Goal: Contribute content: Add original content to the website for others to see

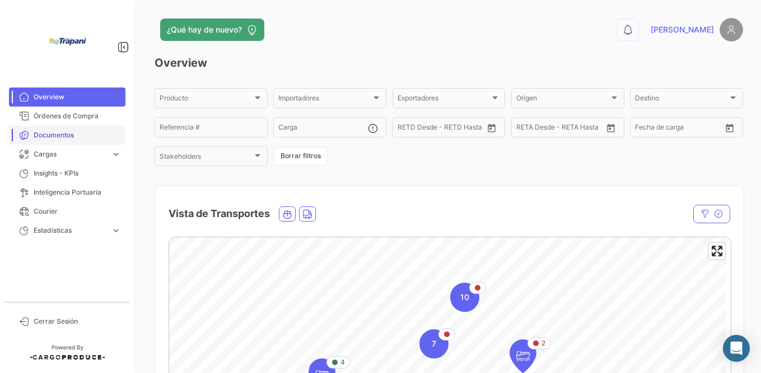
click at [49, 136] on span "Documentos" at bounding box center [77, 135] width 87 height 10
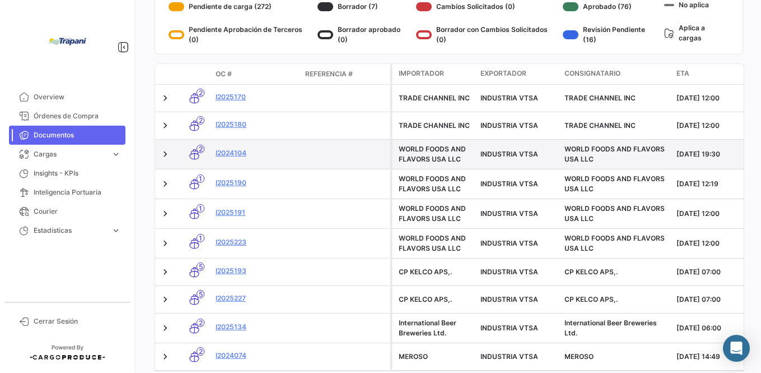
scroll to position [267, 0]
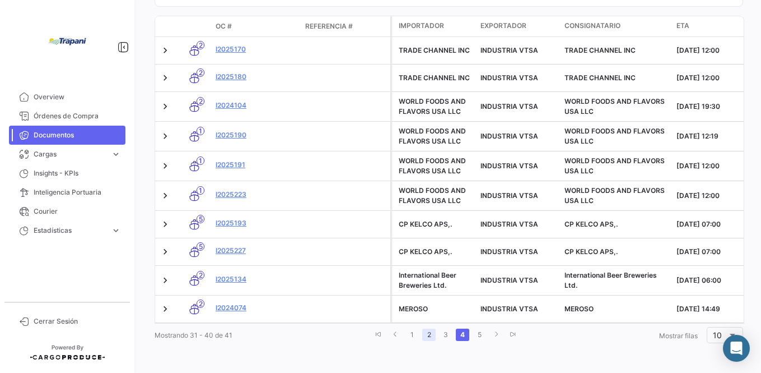
click at [426, 333] on link "2" at bounding box center [428, 334] width 13 height 12
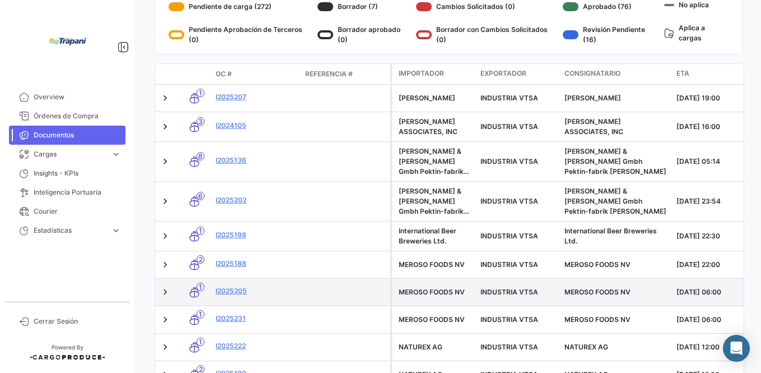
scroll to position [285, 0]
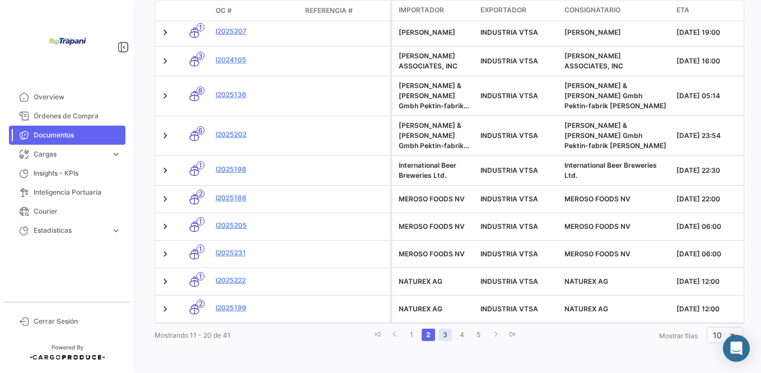
click at [440, 332] on link "3" at bounding box center [445, 334] width 13 height 12
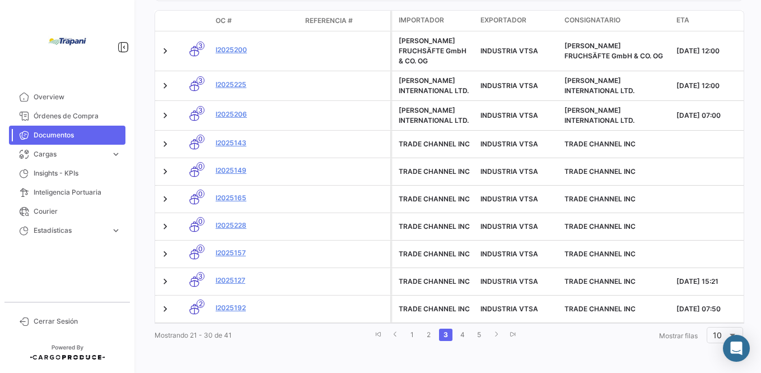
scroll to position [262, 0]
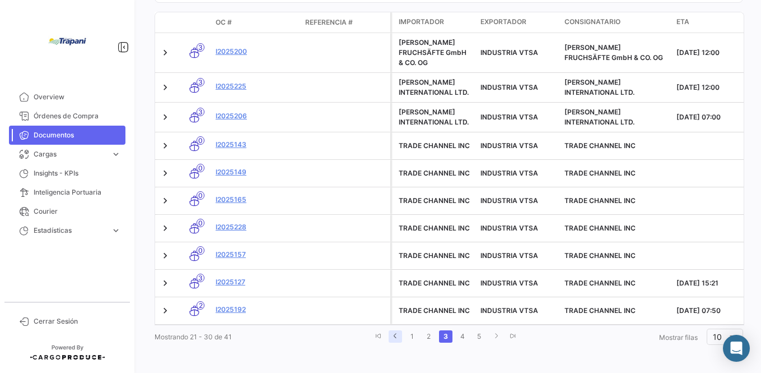
click at [392, 332] on icon "go to previous page" at bounding box center [395, 335] width 7 height 7
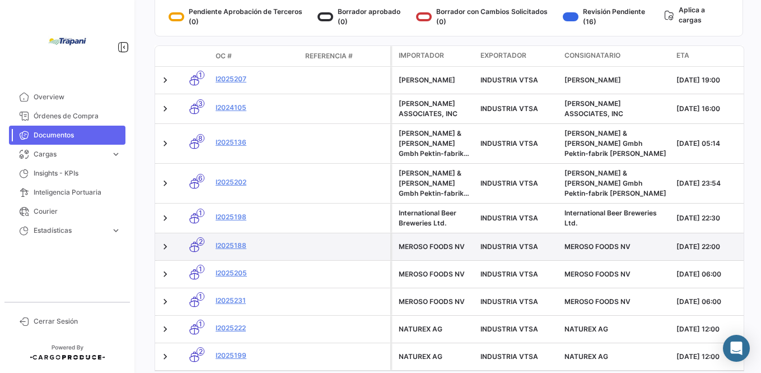
scroll to position [285, 0]
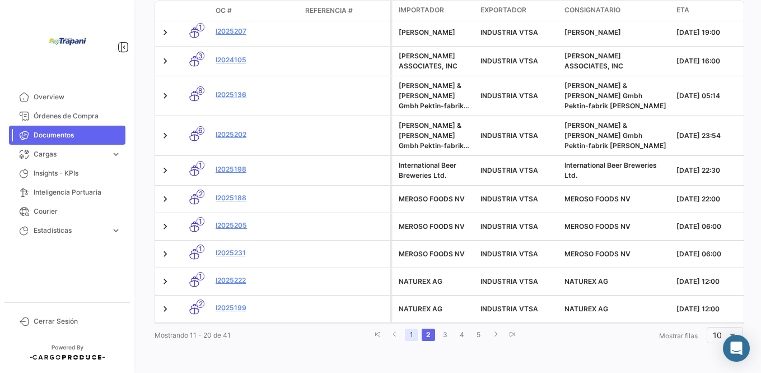
click at [408, 334] on link "1" at bounding box center [411, 334] width 13 height 12
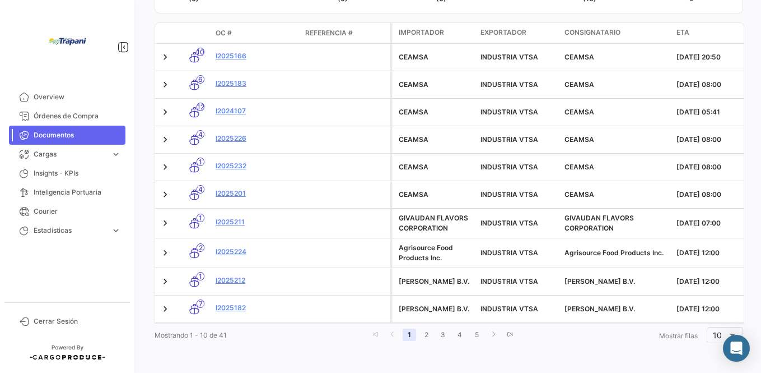
scroll to position [264, 0]
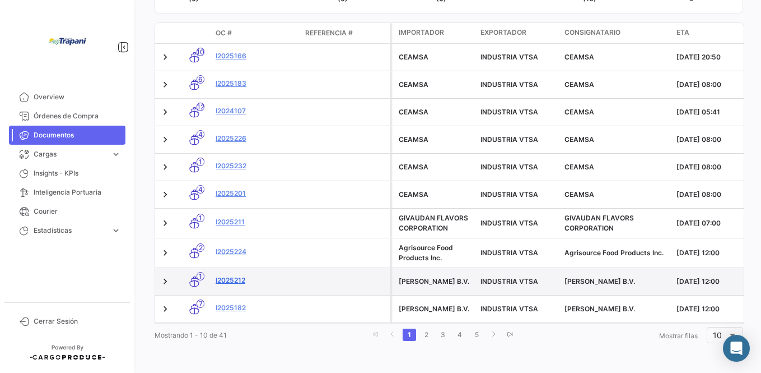
click at [230, 275] on link "I2025212" at bounding box center [256, 280] width 81 height 10
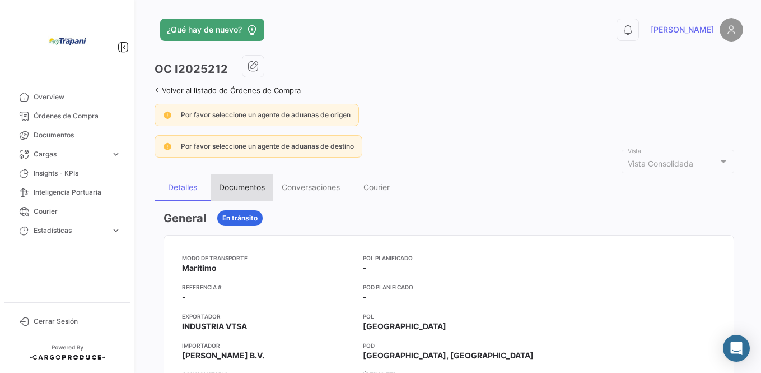
click at [241, 188] on div "Documentos" at bounding box center [242, 187] width 46 height 10
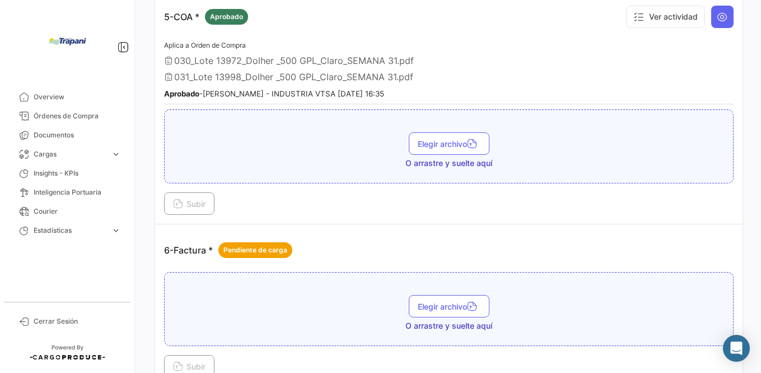
scroll to position [1121, 0]
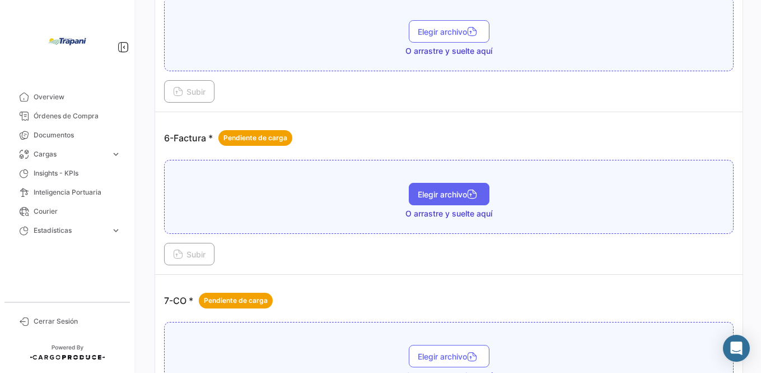
click at [445, 193] on span "Elegir archivo" at bounding box center [449, 194] width 63 height 10
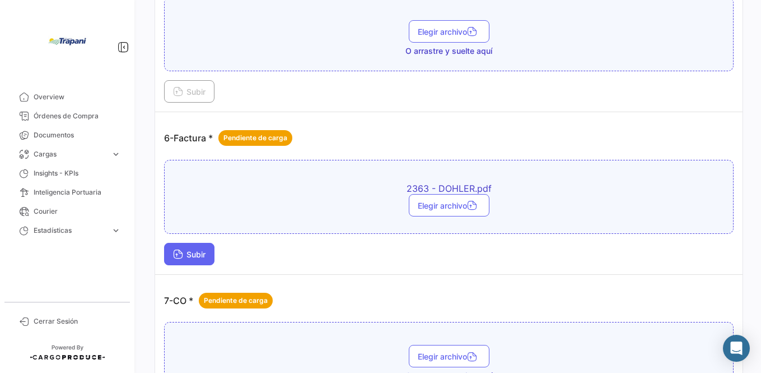
click at [196, 253] on span "Subir" at bounding box center [189, 254] width 32 height 10
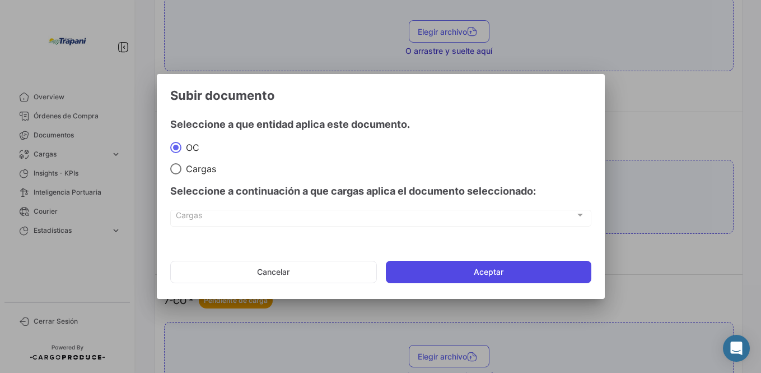
click at [475, 273] on button "Aceptar" at bounding box center [489, 272] width 206 height 22
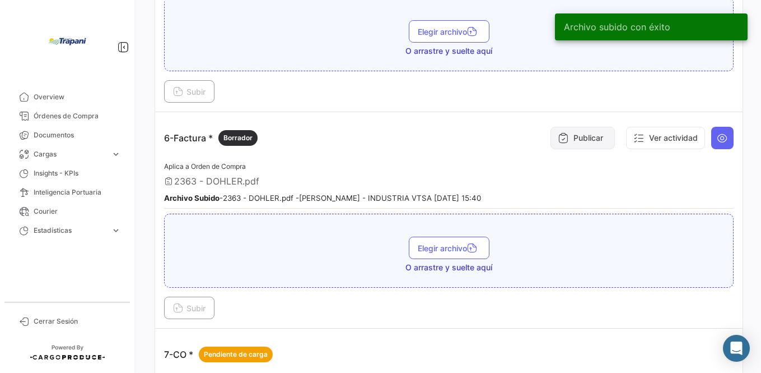
click at [575, 139] on button "Publicar" at bounding box center [583, 138] width 64 height 22
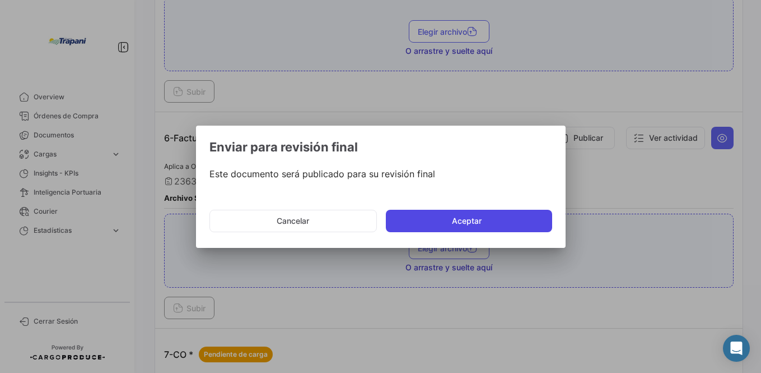
click at [457, 224] on button "Aceptar" at bounding box center [469, 221] width 166 height 22
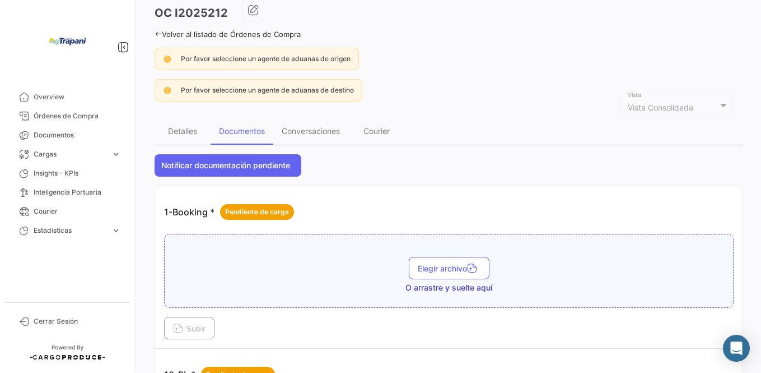
scroll to position [0, 0]
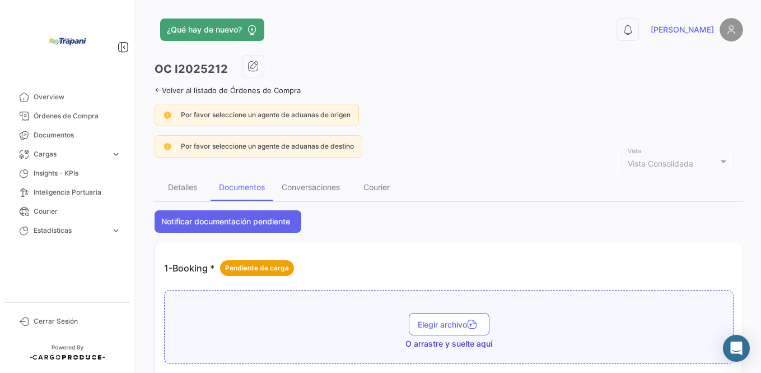
click at [157, 35] on div "¿Qué hay de nuevo?" at bounding box center [317, 29] width 324 height 22
click at [175, 91] on link "Volver al listado de Órdenes de Compra" at bounding box center [228, 90] width 146 height 9
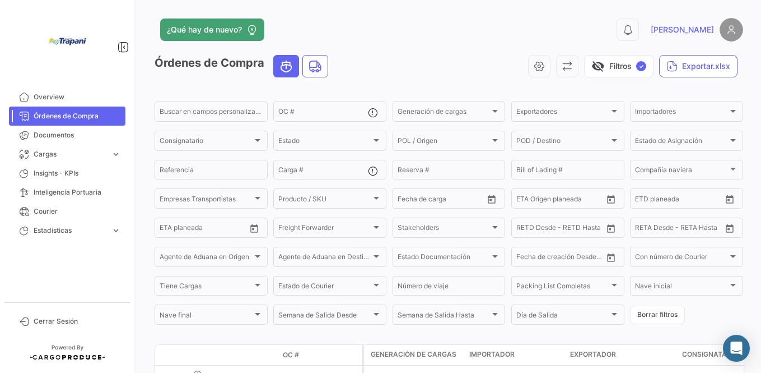
click at [205, 350] on span at bounding box center [203, 354] width 4 height 9
click at [44, 133] on span "Documentos" at bounding box center [77, 135] width 87 height 10
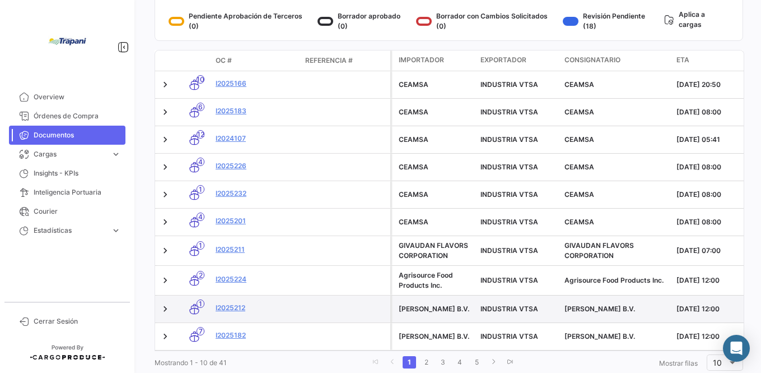
scroll to position [264, 0]
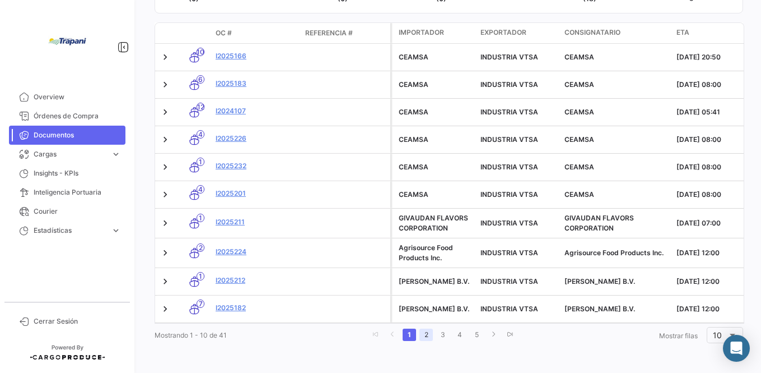
click at [424, 335] on link "2" at bounding box center [426, 334] width 13 height 12
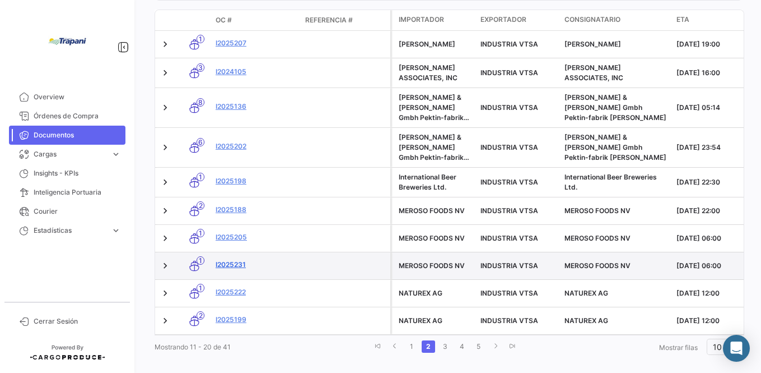
click at [223, 266] on link "I2025231" at bounding box center [256, 264] width 81 height 10
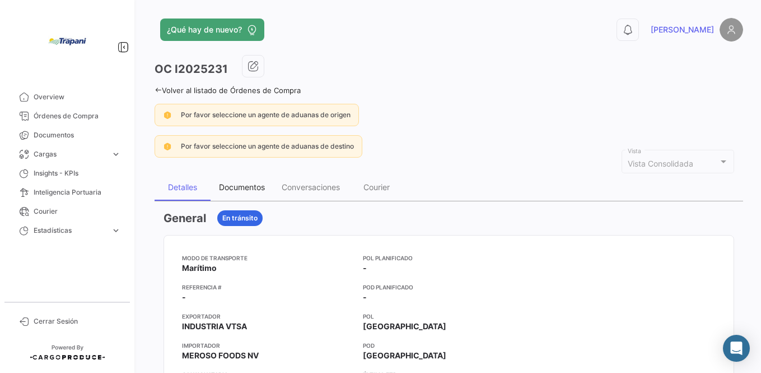
click at [233, 187] on div "Documentos" at bounding box center [242, 187] width 46 height 10
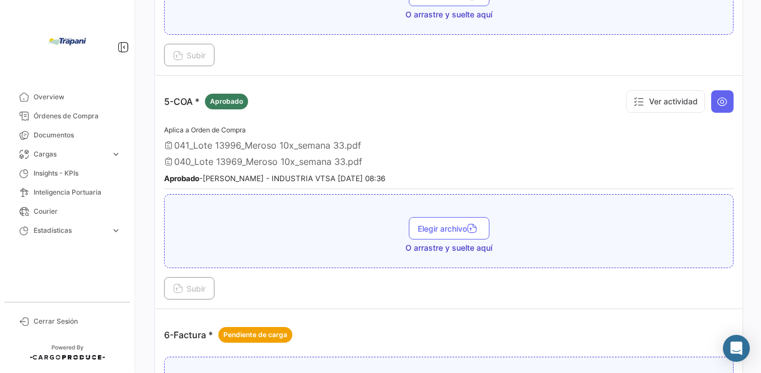
scroll to position [952, 0]
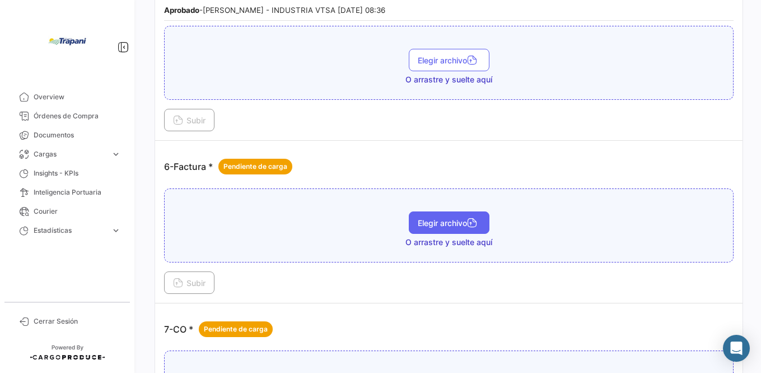
click at [445, 222] on span "Elegir archivo" at bounding box center [449, 223] width 63 height 10
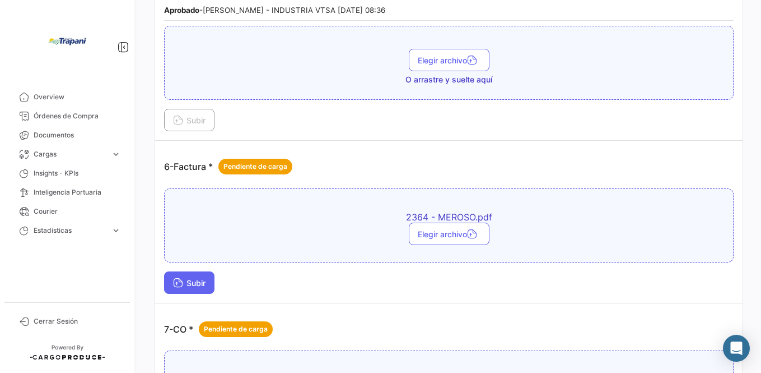
click at [183, 284] on icon at bounding box center [178, 283] width 10 height 10
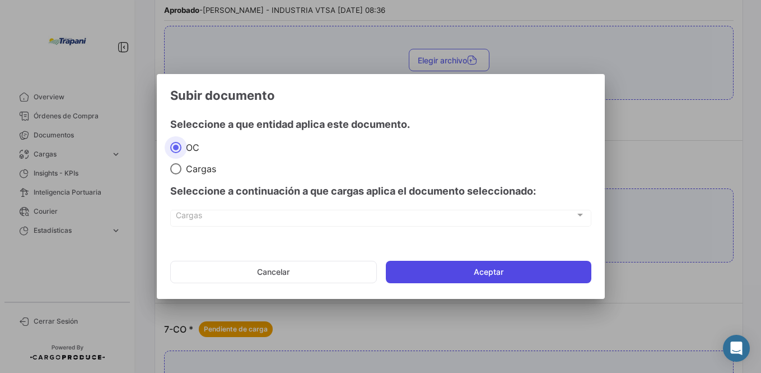
click at [482, 268] on button "Aceptar" at bounding box center [489, 272] width 206 height 22
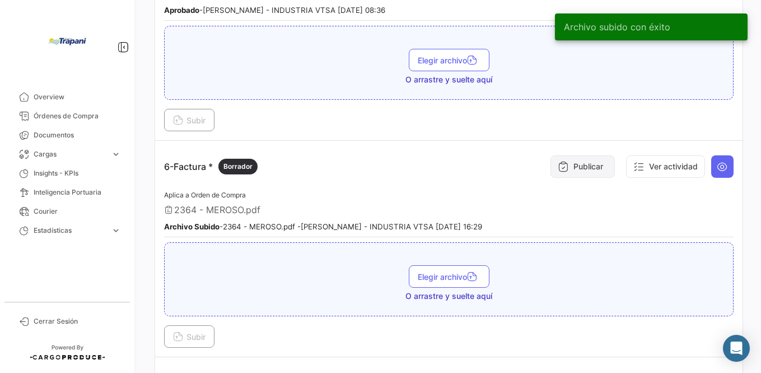
click at [574, 165] on button "Publicar" at bounding box center [583, 166] width 64 height 22
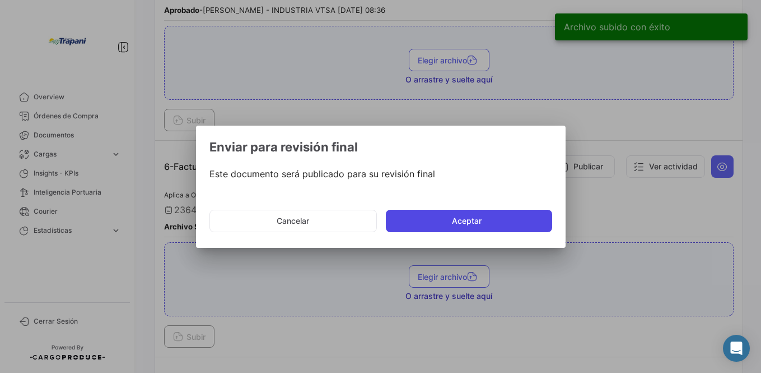
click at [459, 218] on button "Aceptar" at bounding box center [469, 221] width 166 height 22
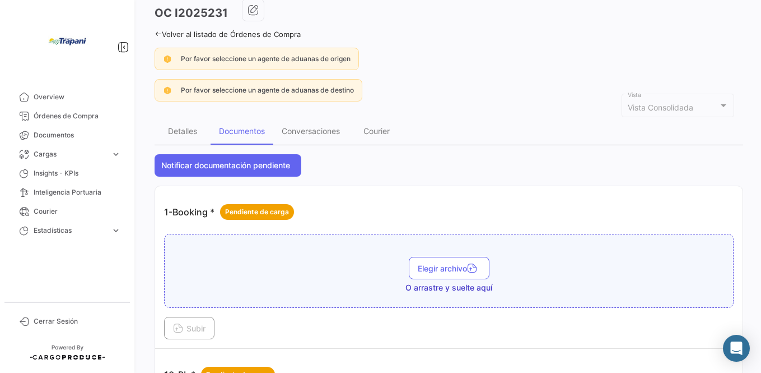
scroll to position [0, 0]
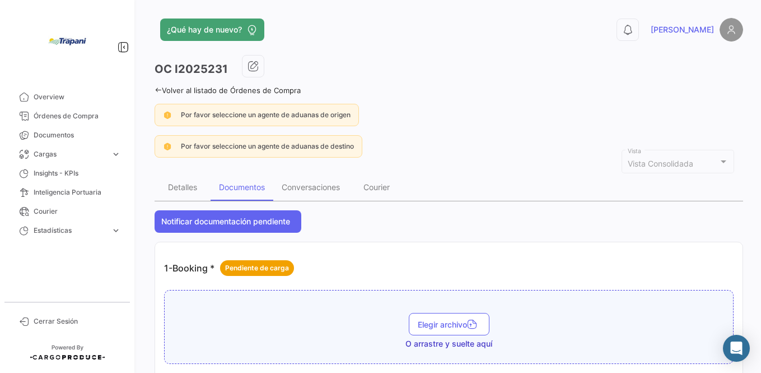
click at [700, 28] on span "[PERSON_NAME]" at bounding box center [682, 29] width 63 height 11
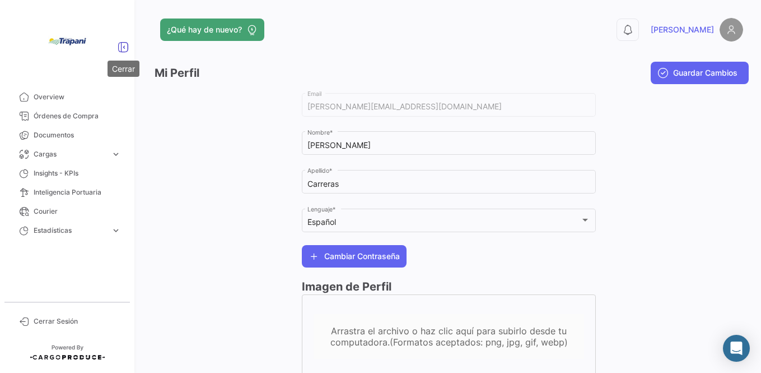
click at [123, 46] on icon at bounding box center [123, 46] width 11 height 11
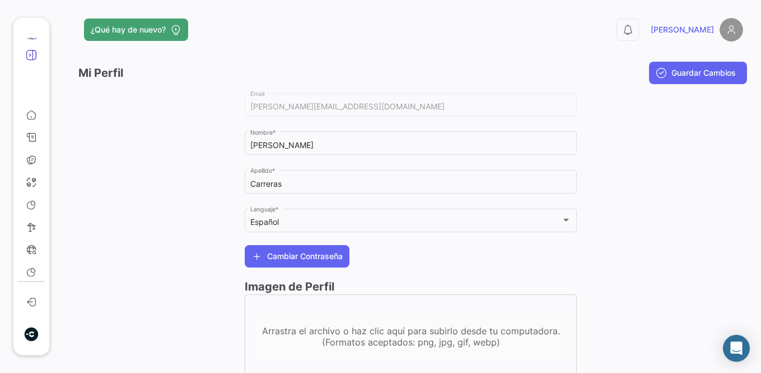
click at [32, 54] on icon at bounding box center [31, 54] width 11 height 11
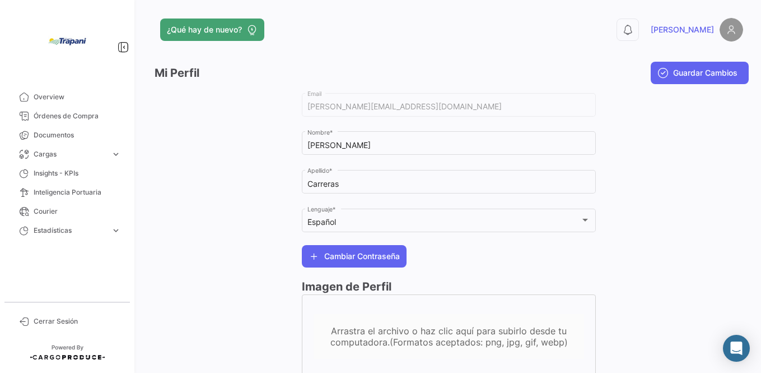
click at [724, 32] on img at bounding box center [732, 30] width 24 height 24
click at [692, 28] on span "[PERSON_NAME]" at bounding box center [682, 29] width 63 height 11
click at [726, 27] on img at bounding box center [732, 30] width 24 height 24
click at [742, 118] on div "¿Qué hay de nuevo? 0 [PERSON_NAME] Perfil Guardar Cambios [PERSON_NAME][EMAIL_A…" at bounding box center [449, 186] width 625 height 373
click at [47, 318] on span "Cerrar Sesión" at bounding box center [77, 321] width 87 height 10
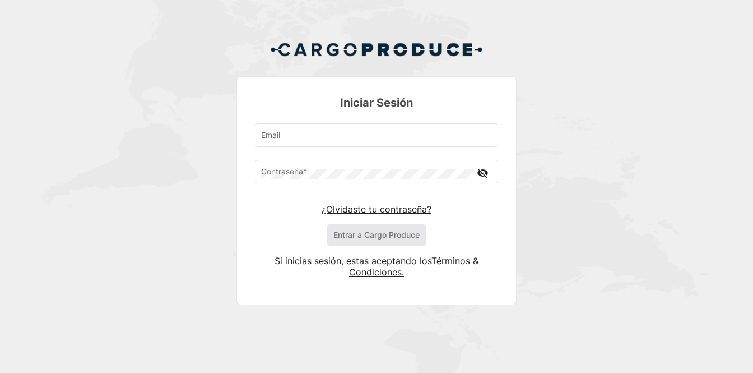
type input "[PERSON_NAME][EMAIL_ADDRESS][DOMAIN_NAME]"
